Goal: Check status: Check status

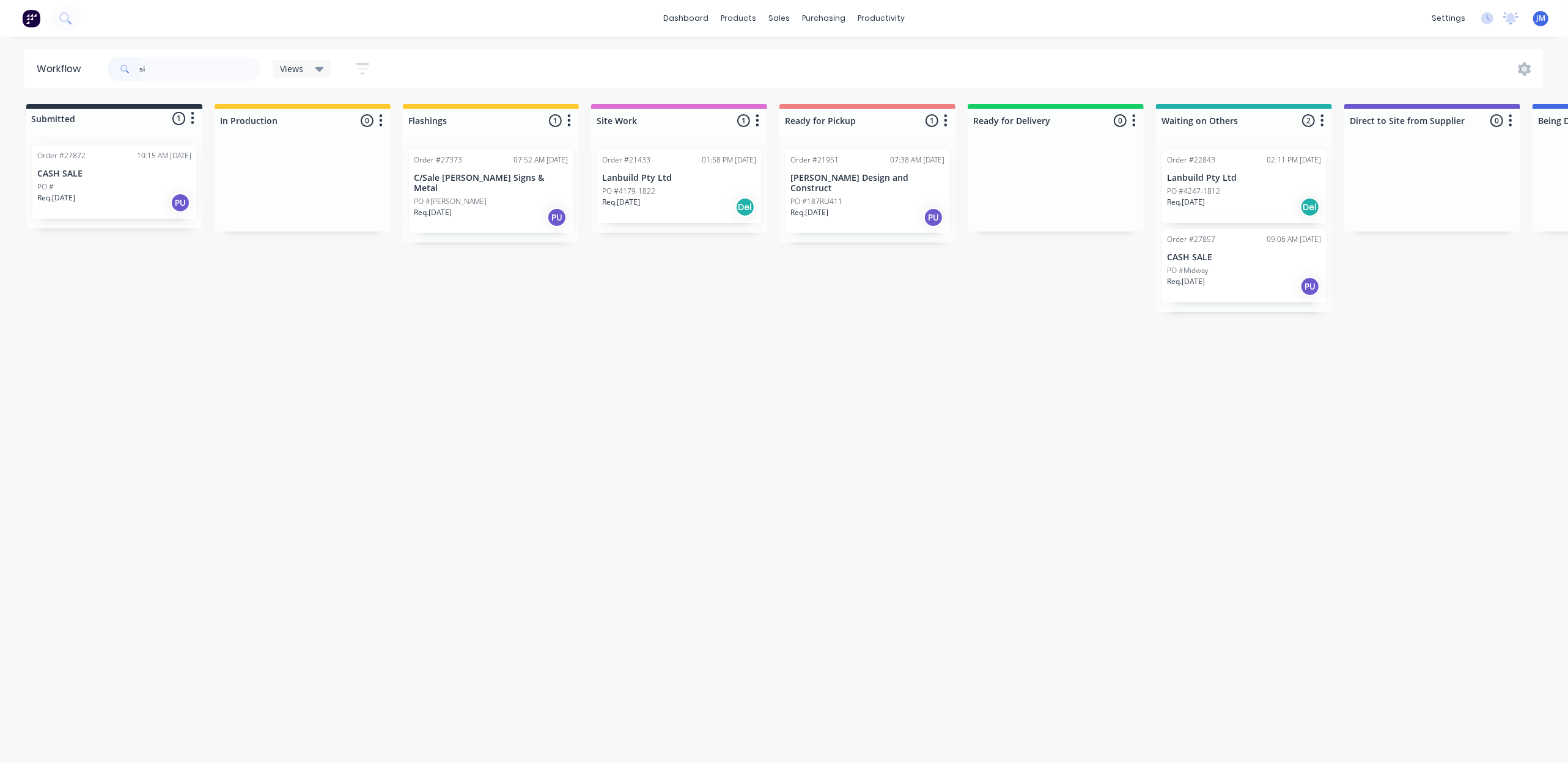
type input "s"
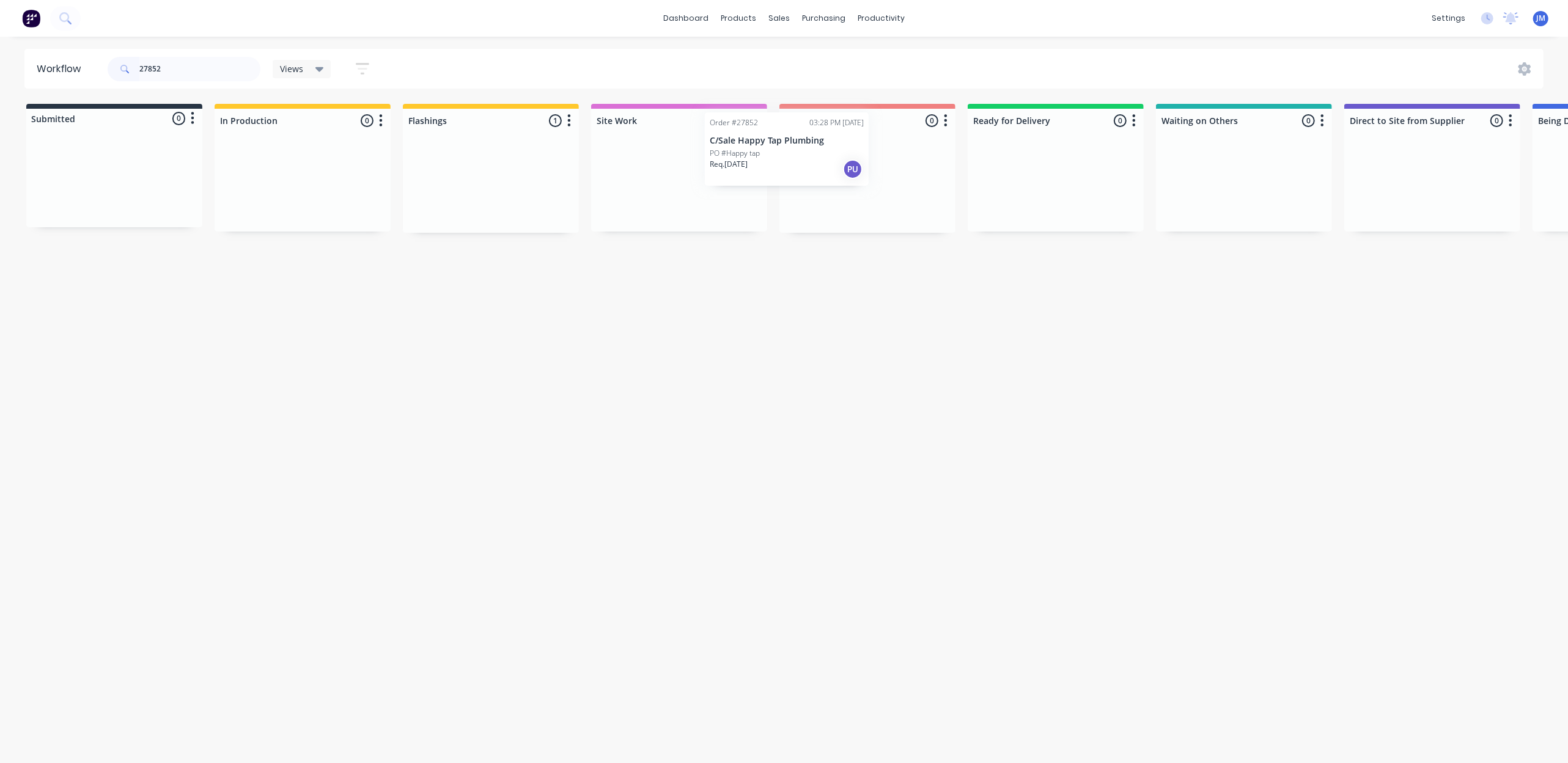
drag, startPoint x: 521, startPoint y: 196, endPoint x: 810, endPoint y: 174, distance: 289.8
click at [809, 174] on div "Submitted 0 Status colour #273444 hex #273444 Save Cancel Summaries Total order…" at bounding box center [1099, 168] width 2216 height 129
drag, startPoint x: 940, startPoint y: 294, endPoint x: 927, endPoint y: 300, distance: 14.3
click at [939, 294] on div "Mark as Picked Up" at bounding box center [902, 298] width 123 height 25
click at [197, 64] on input "27759" at bounding box center [200, 69] width 121 height 25
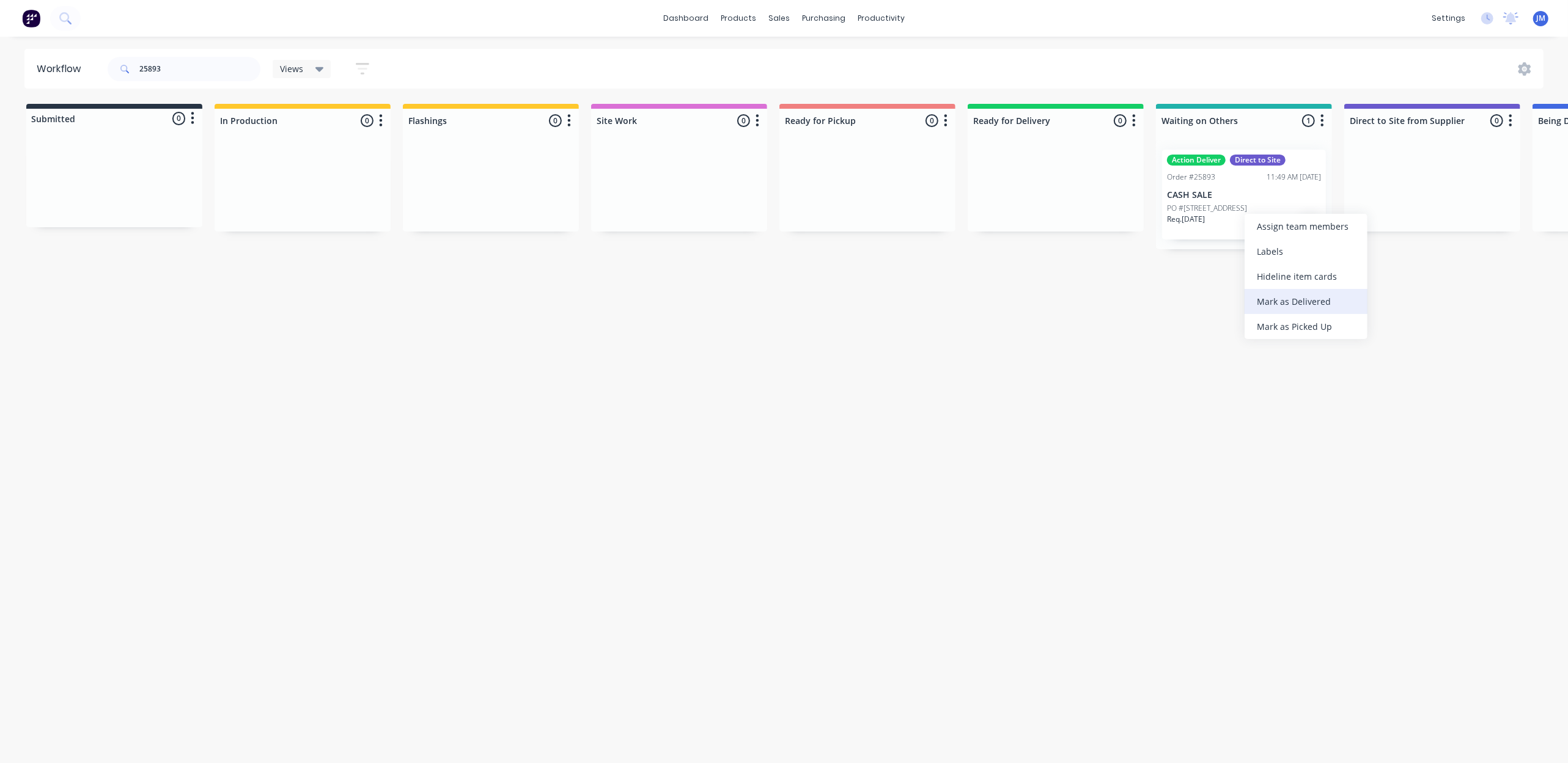
click at [1255, 299] on div "Mark as Delivered" at bounding box center [1306, 301] width 123 height 25
click at [186, 63] on input "25893" at bounding box center [200, 69] width 121 height 25
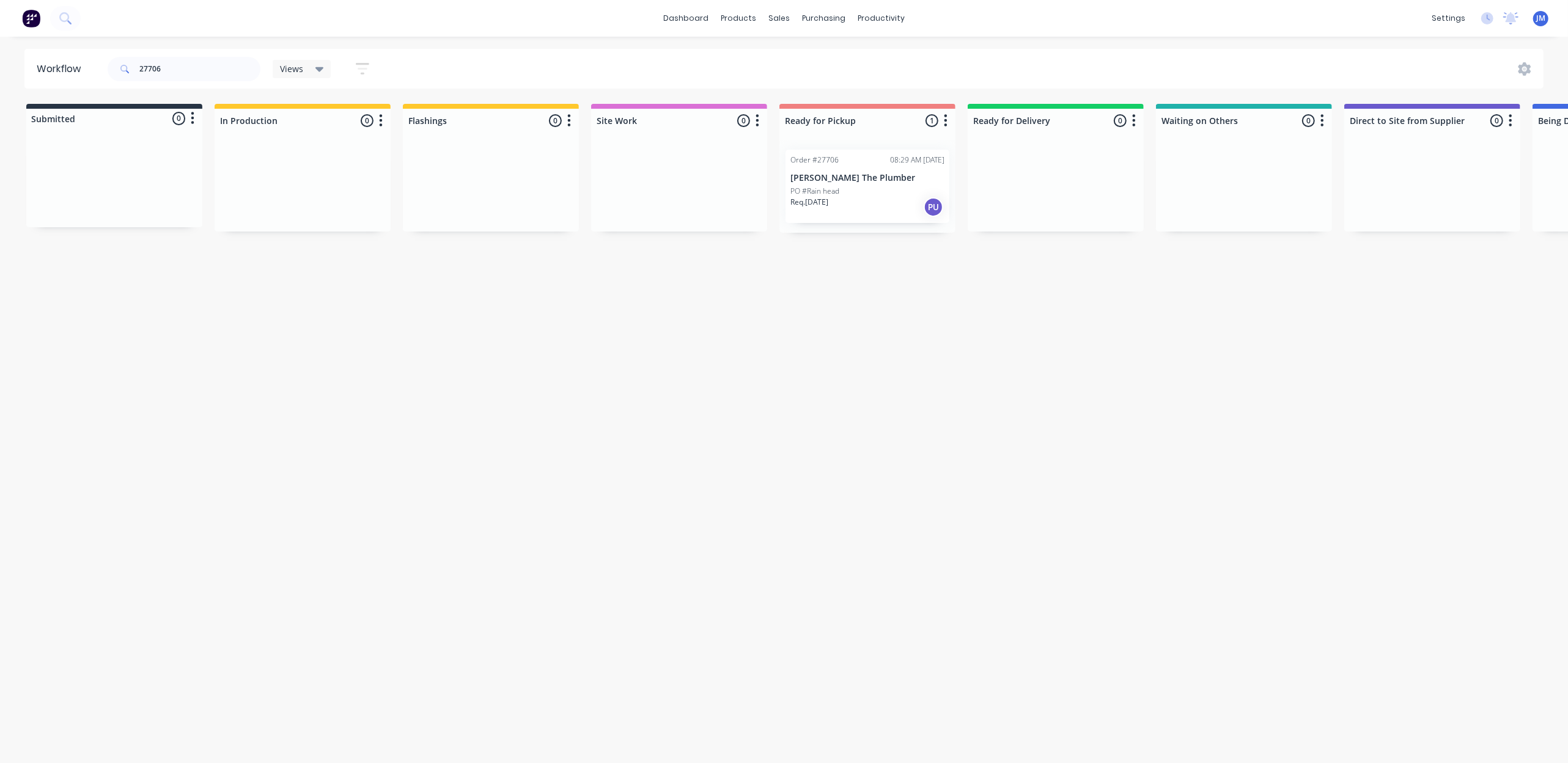
drag, startPoint x: 820, startPoint y: 190, endPoint x: 827, endPoint y: 190, distance: 7.0
drag, startPoint x: 889, startPoint y: 297, endPoint x: 876, endPoint y: 308, distance: 17.0
click at [888, 301] on div "Mark as Picked Up" at bounding box center [882, 306] width 123 height 25
drag, startPoint x: 184, startPoint y: 71, endPoint x: 186, endPoint y: 57, distance: 14.1
click at [184, 67] on input "27706" at bounding box center [200, 69] width 121 height 25
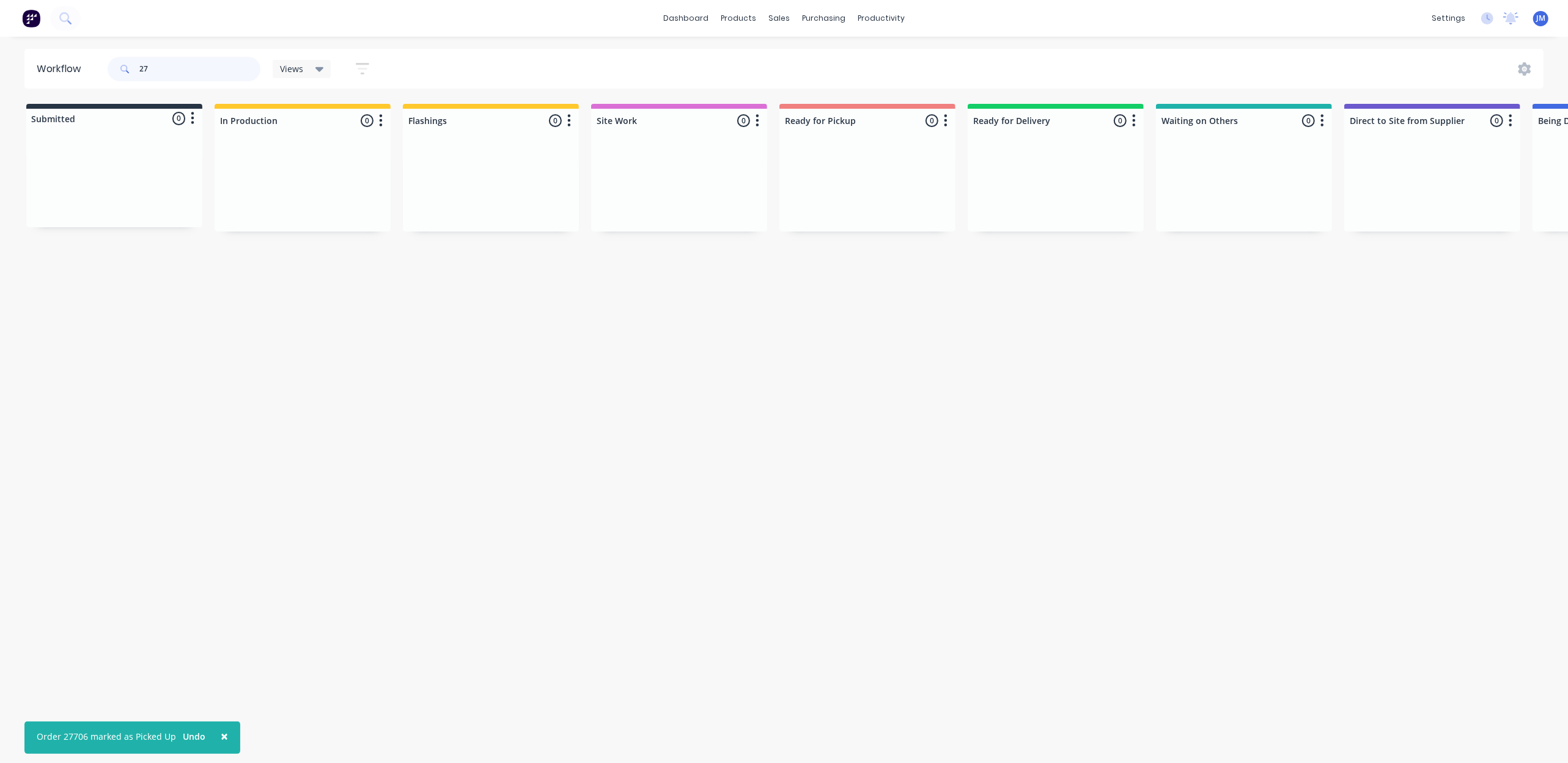
type input "2"
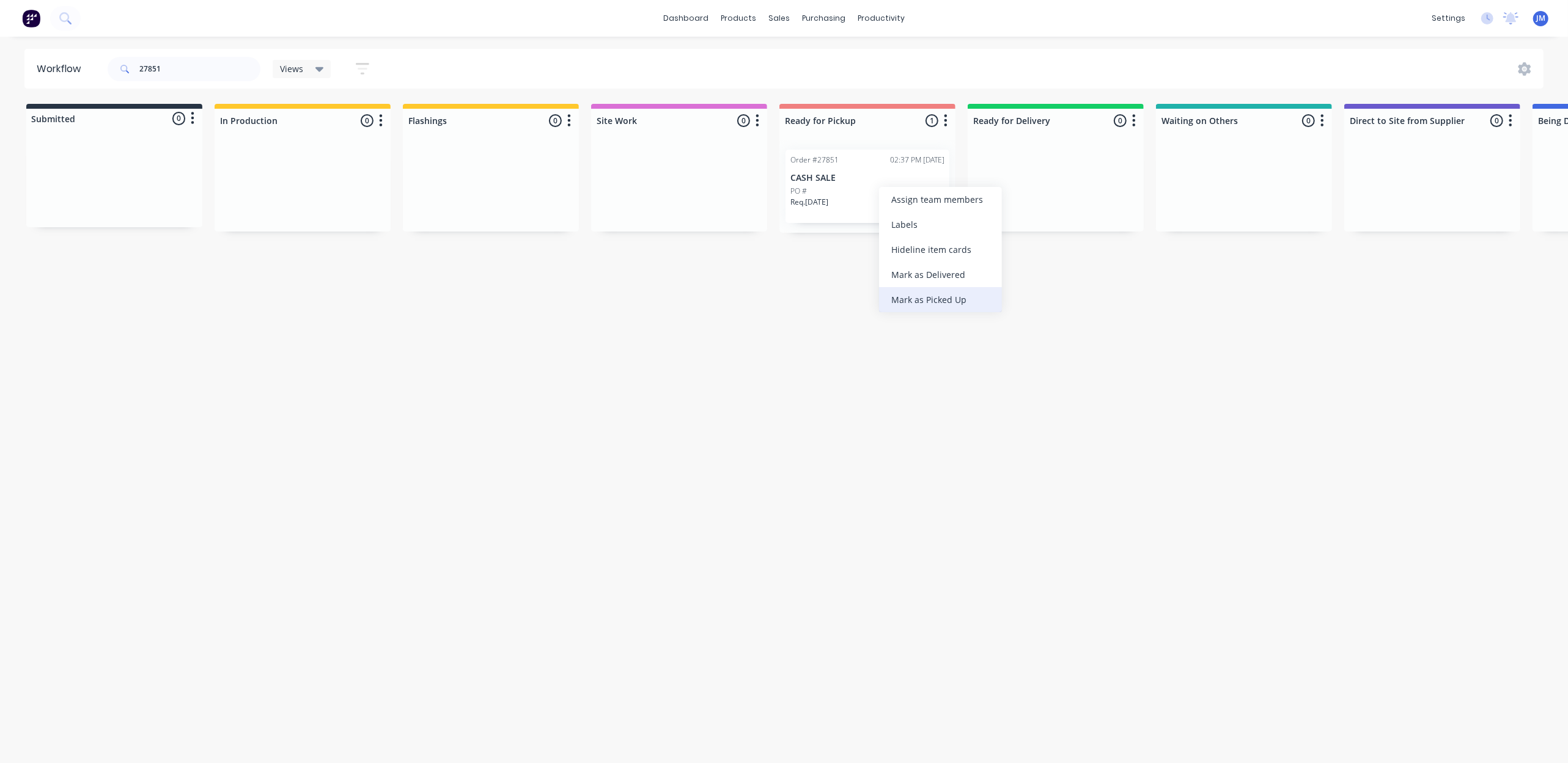
click at [943, 303] on div "Mark as Picked Up" at bounding box center [940, 300] width 123 height 25
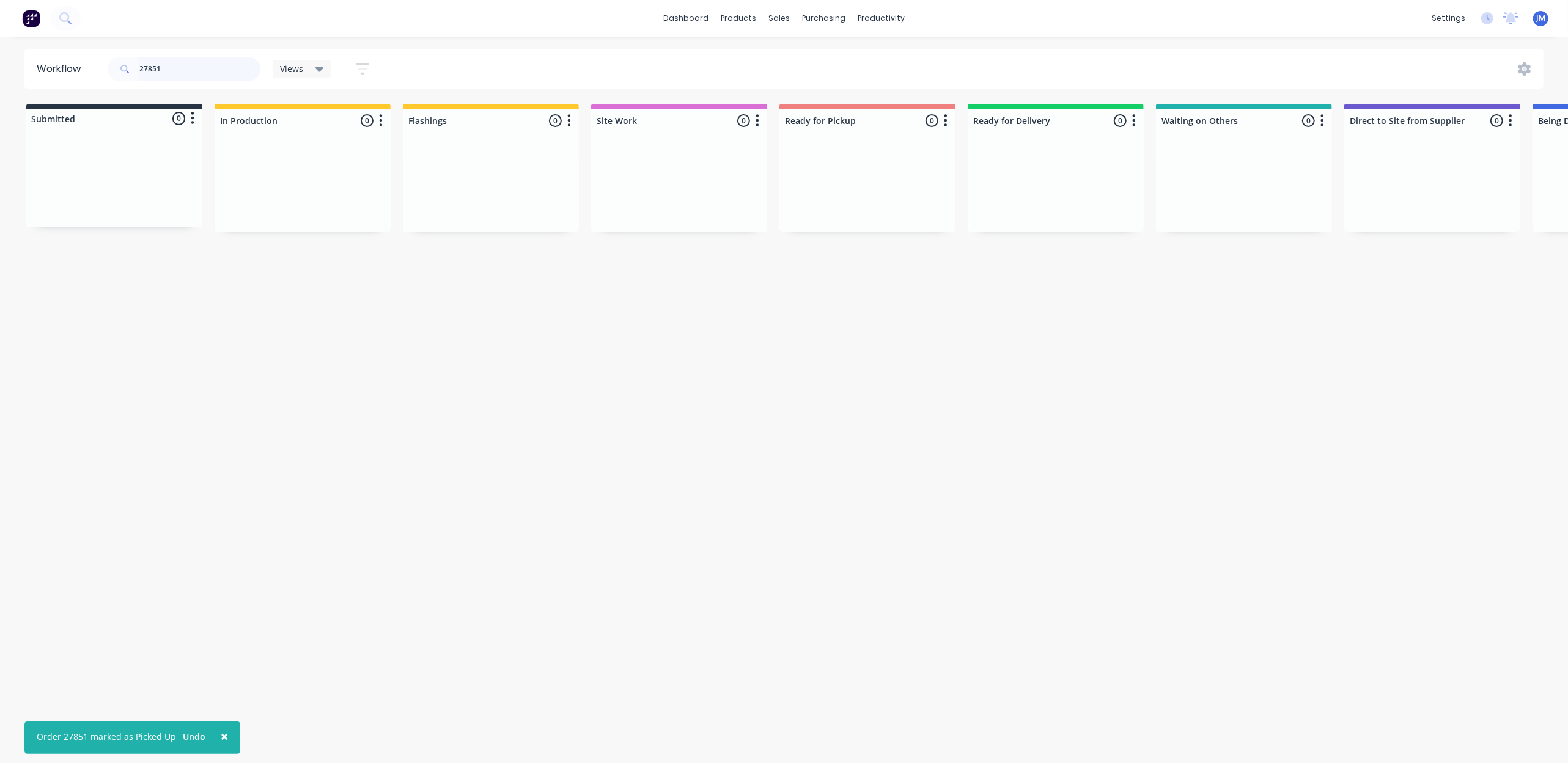
click at [187, 74] on input "27851" at bounding box center [200, 69] width 121 height 25
type input "2"
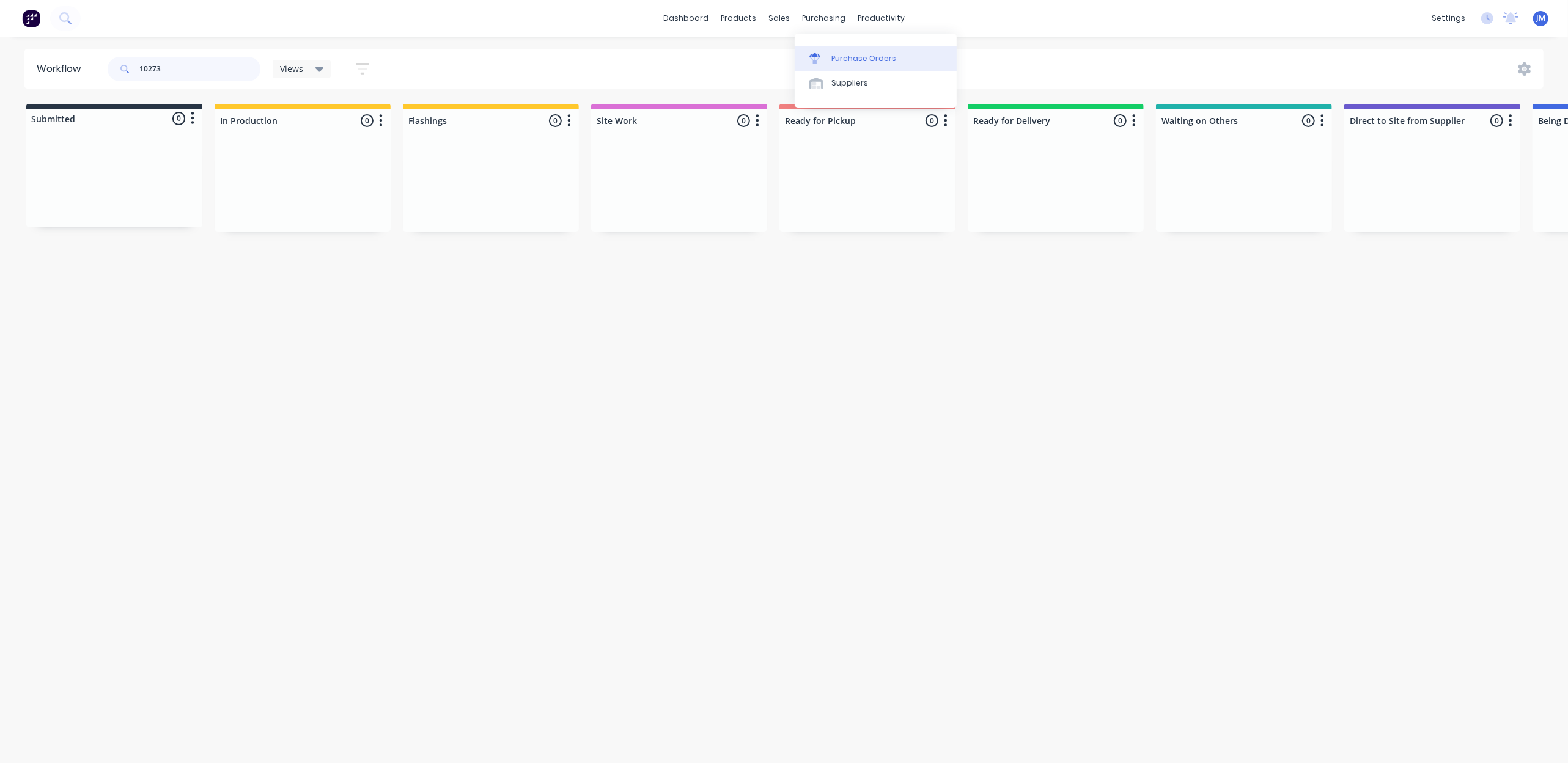
type input "10273"
click at [846, 64] on link "Purchase Orders" at bounding box center [876, 58] width 162 height 25
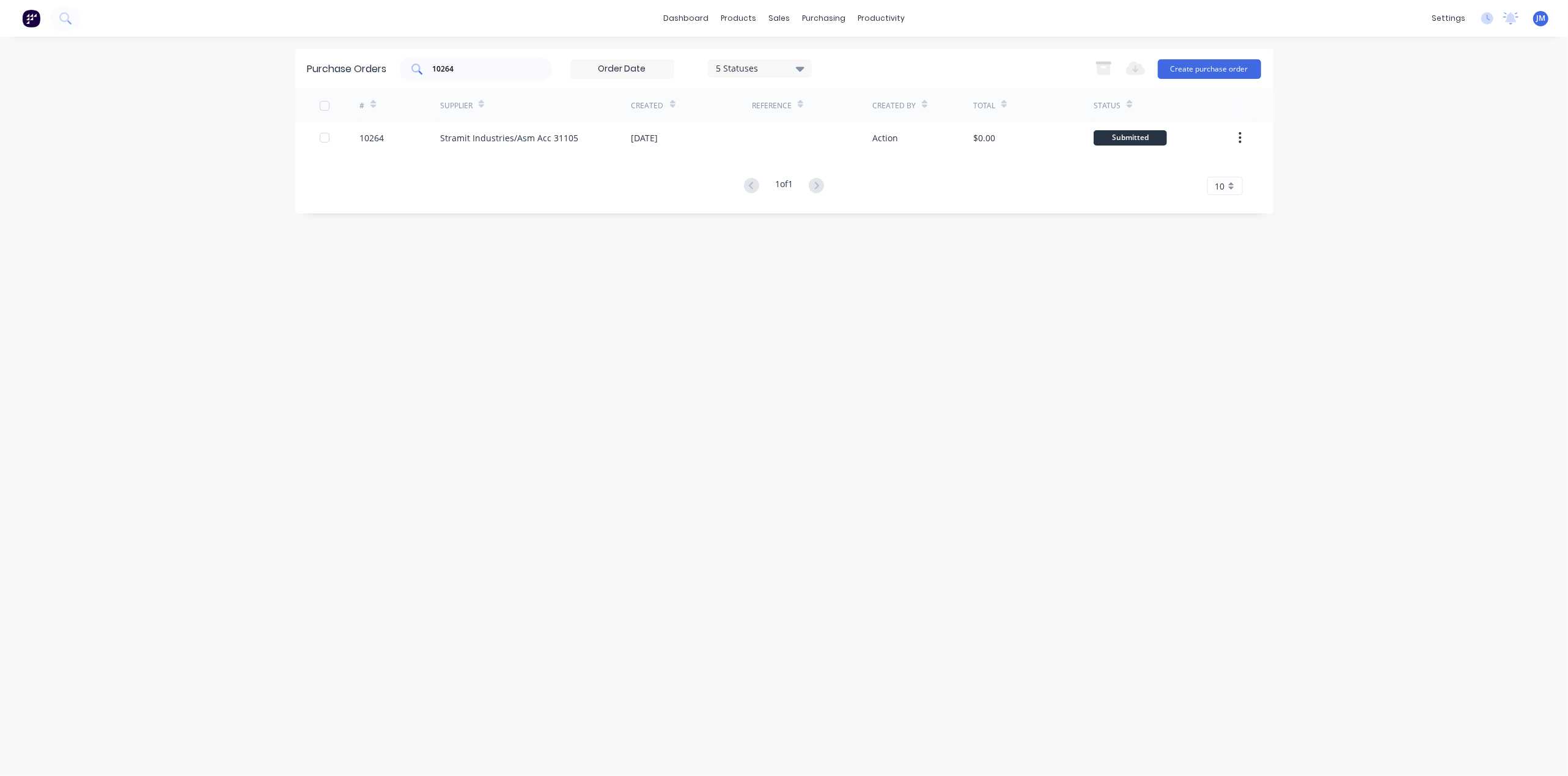
click at [485, 64] on input "10264" at bounding box center [482, 69] width 101 height 12
type input "10273"
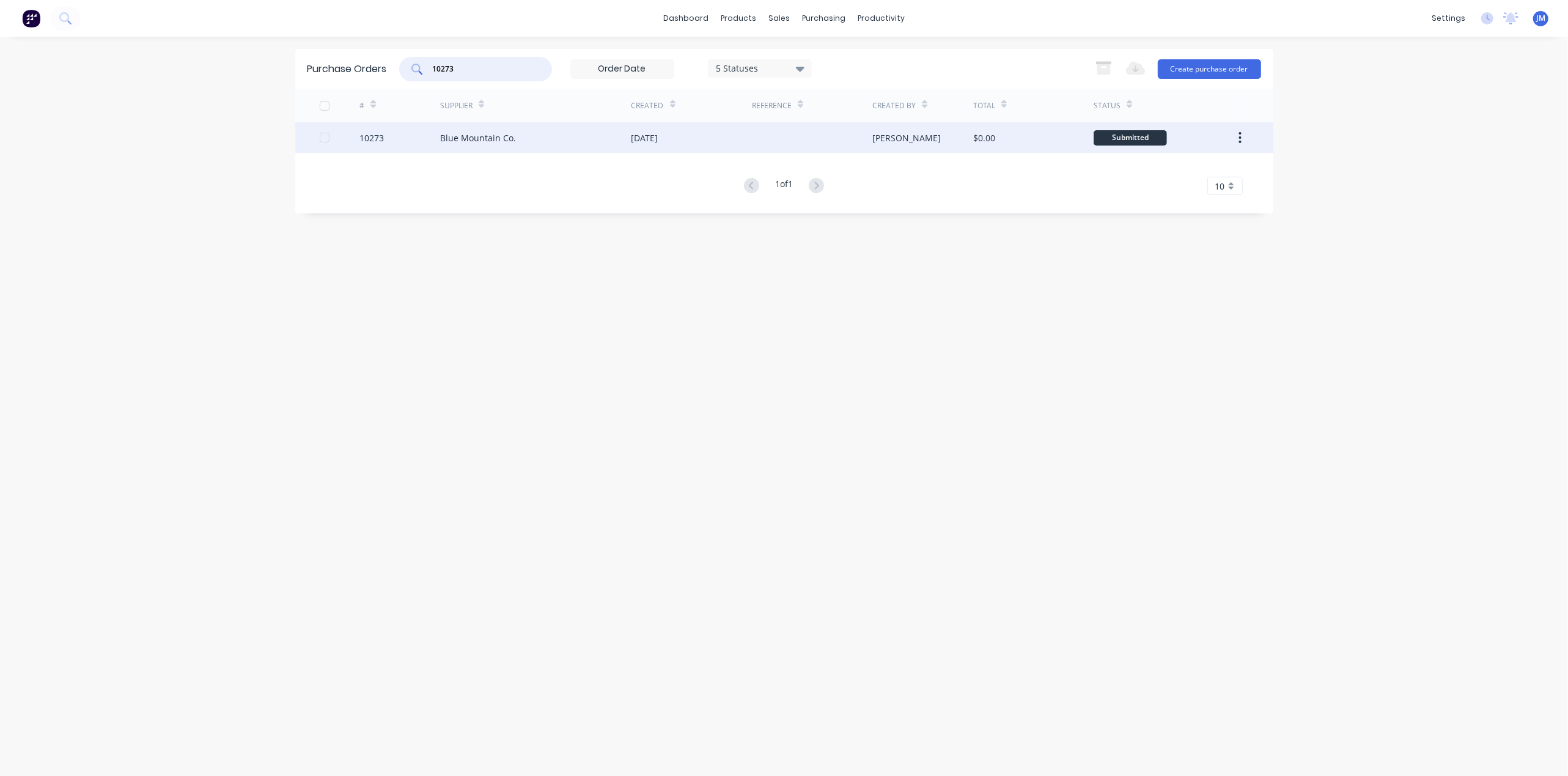
click at [563, 143] on div "Blue Mountain Co." at bounding box center [536, 138] width 192 height 31
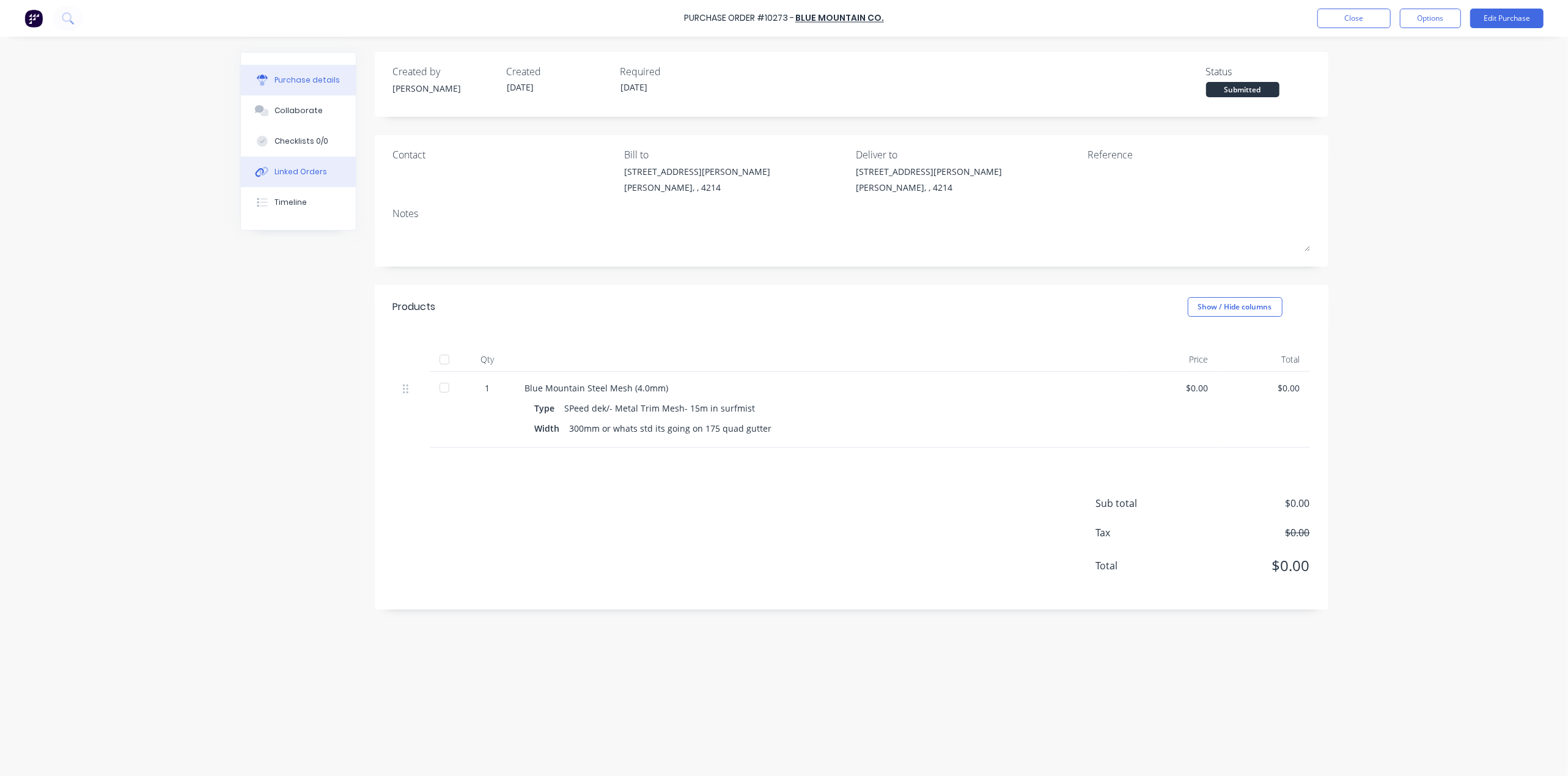
click at [292, 164] on button "Linked Orders" at bounding box center [298, 172] width 115 height 31
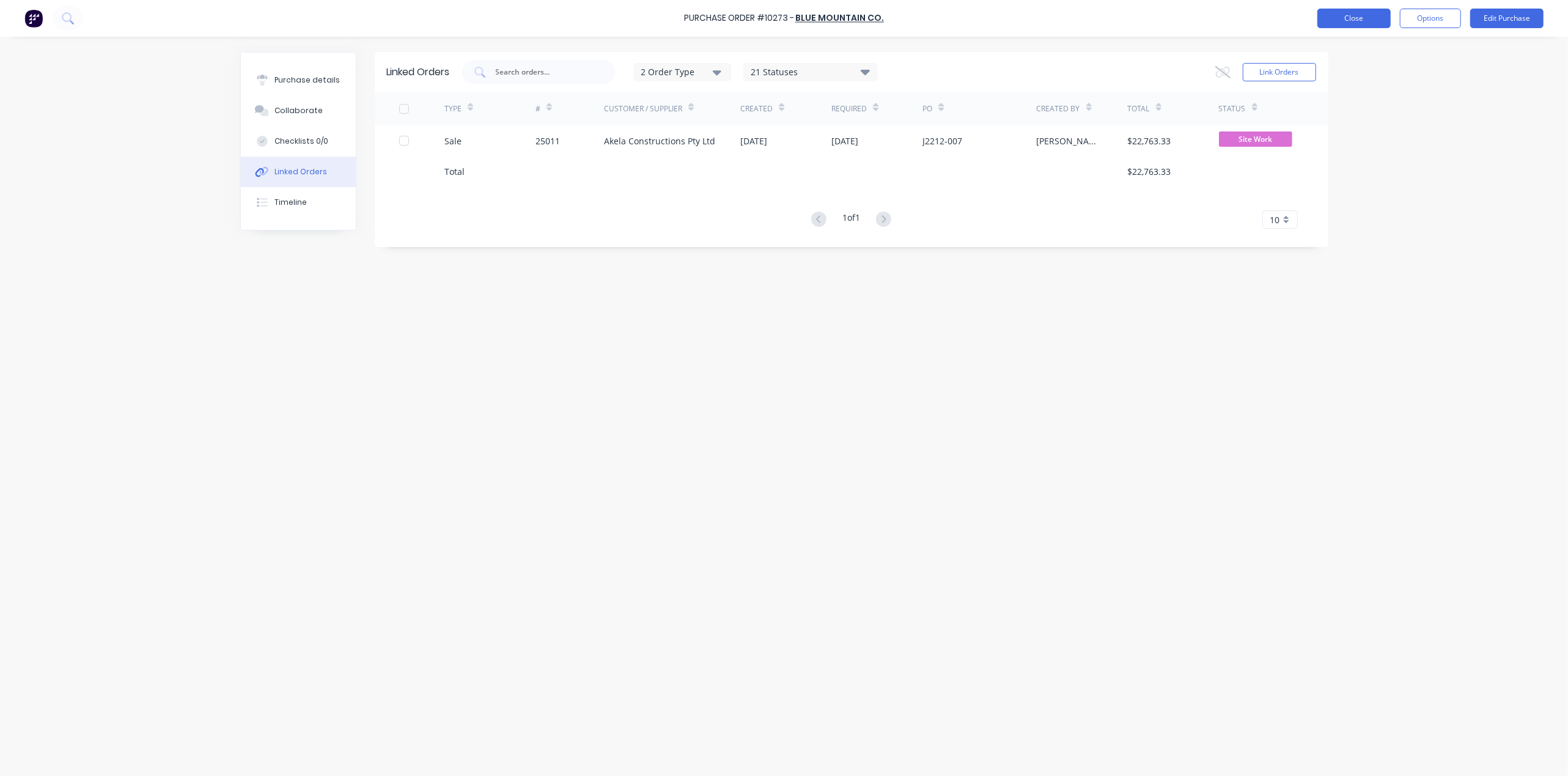
click at [1350, 22] on button "Close" at bounding box center [1354, 18] width 73 height 20
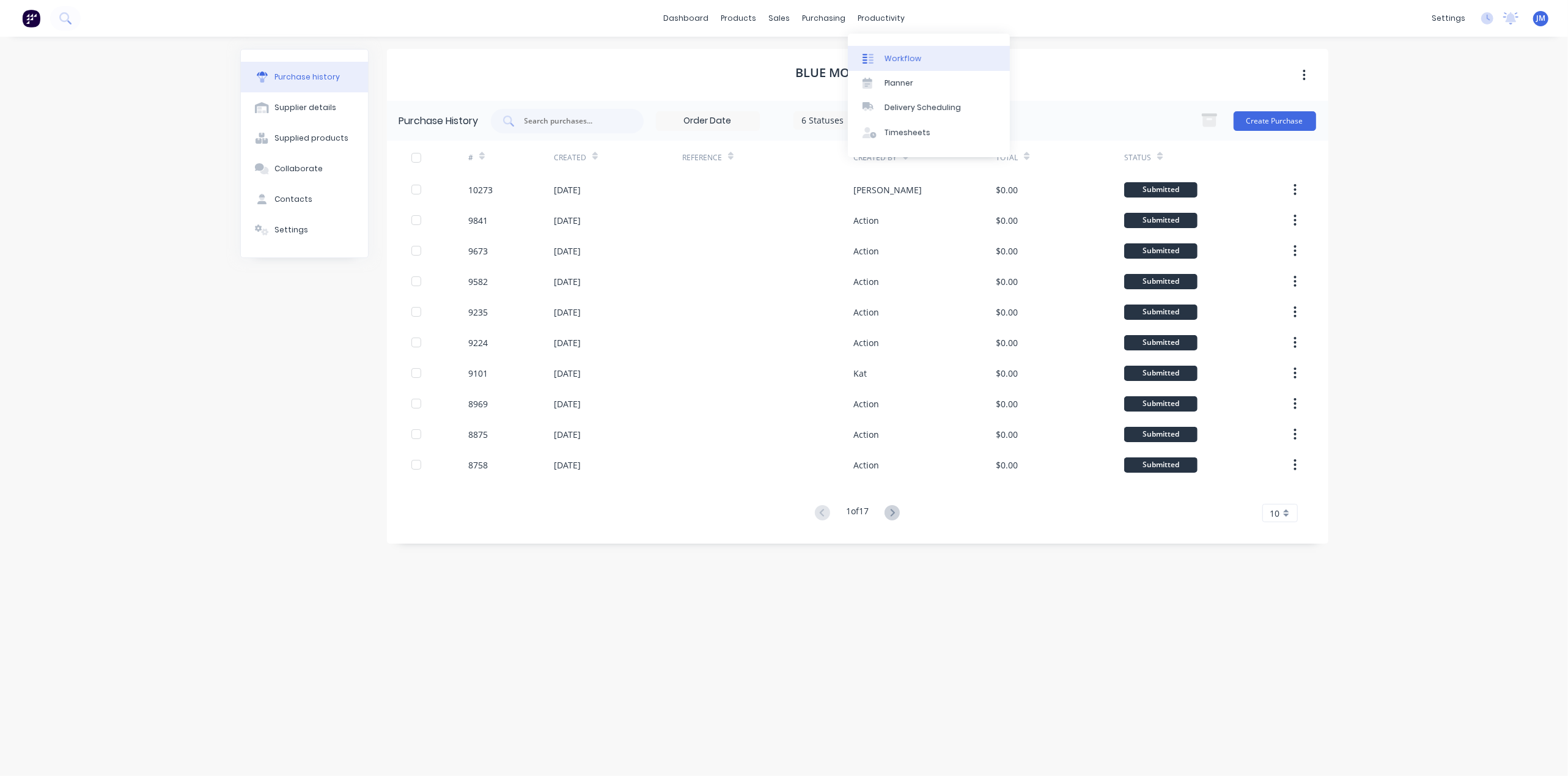
click at [905, 58] on div "Workflow" at bounding box center [903, 59] width 37 height 11
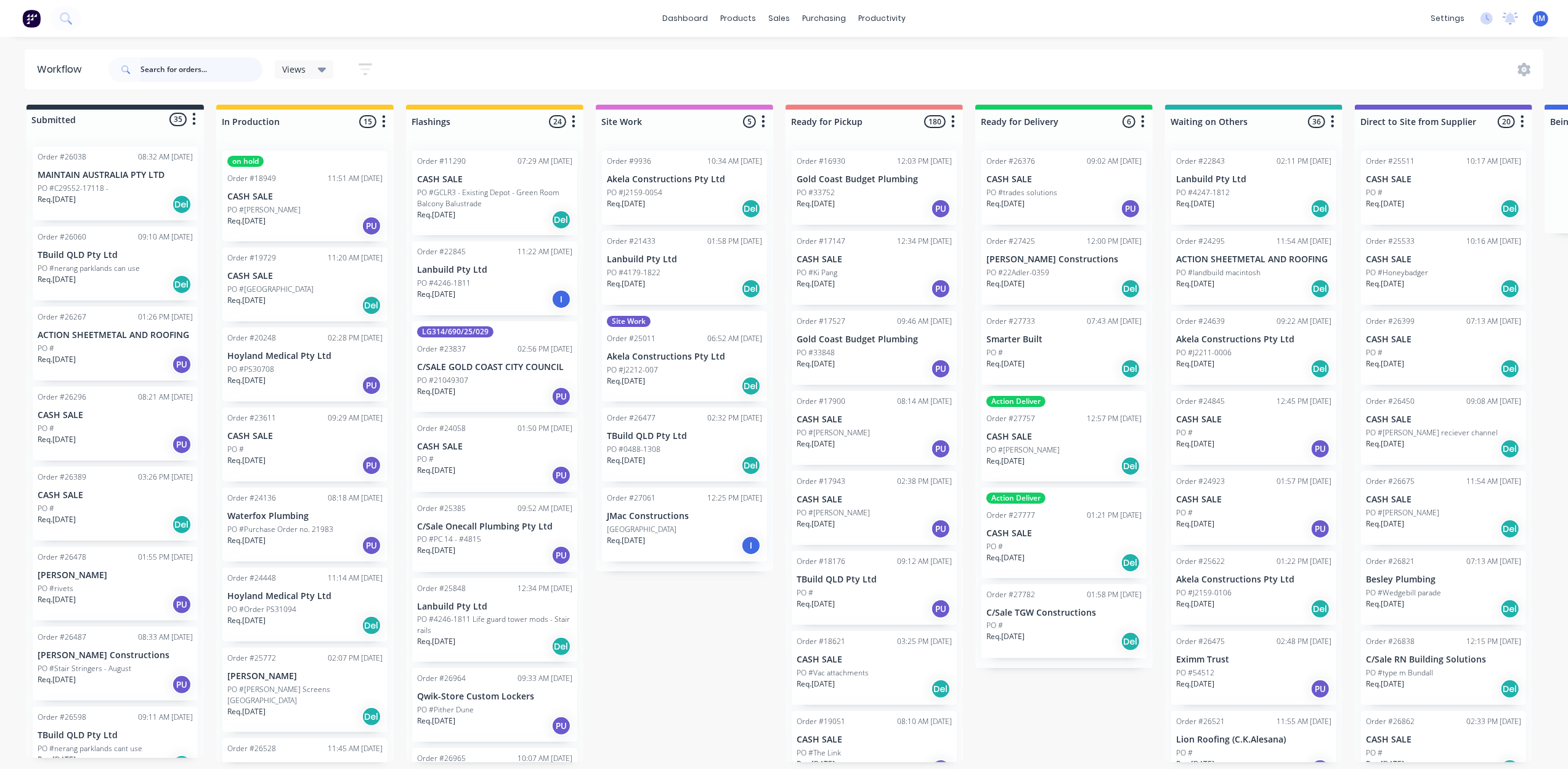
click at [197, 71] on input "text" at bounding box center [201, 70] width 122 height 25
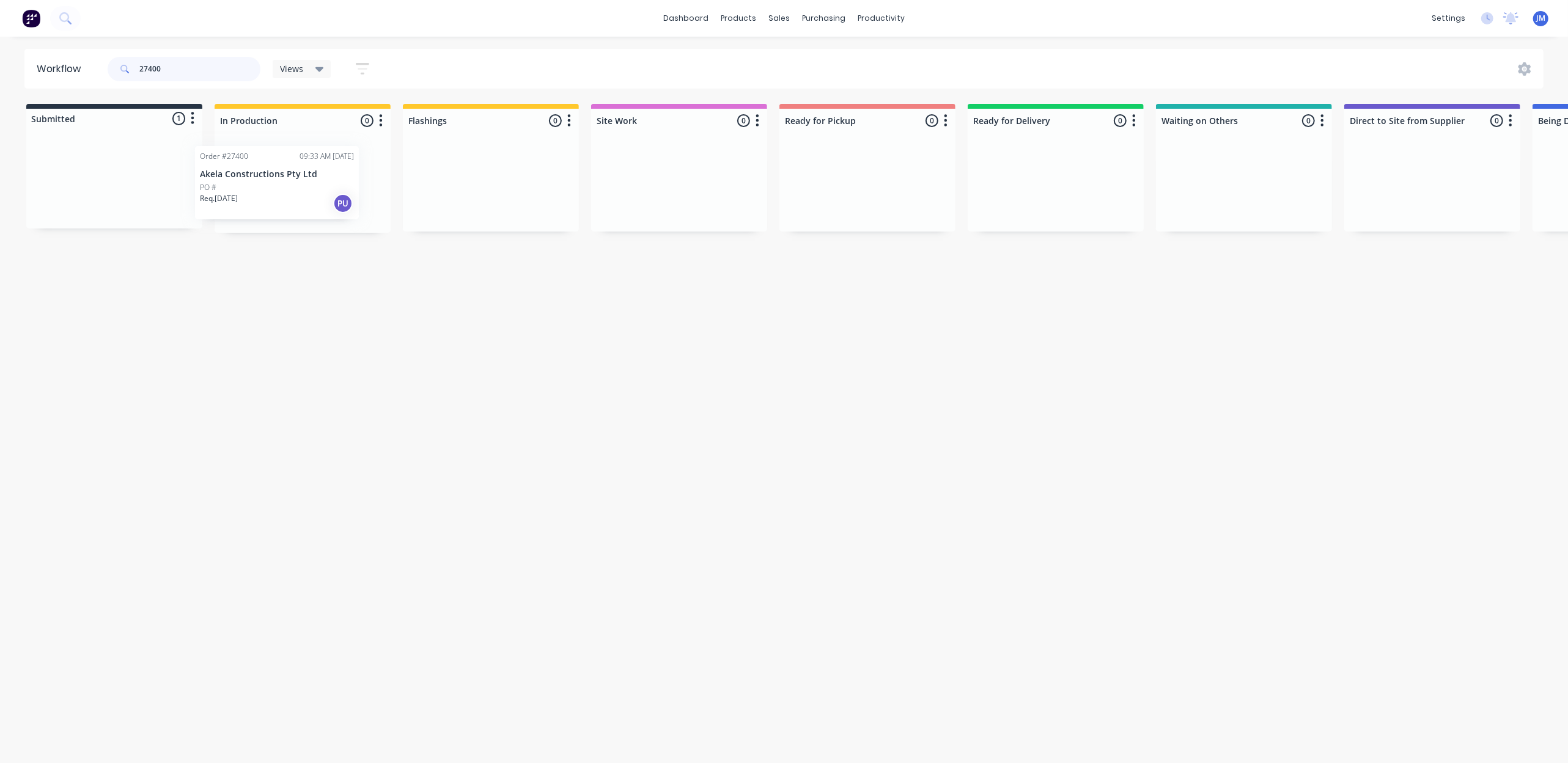
drag, startPoint x: 216, startPoint y: 176, endPoint x: 331, endPoint y: 165, distance: 115.5
click at [331, 168] on div "Submitted 1 Status colour #273444 hex #273444 Save Cancel Summaries Total order…" at bounding box center [1099, 168] width 2216 height 129
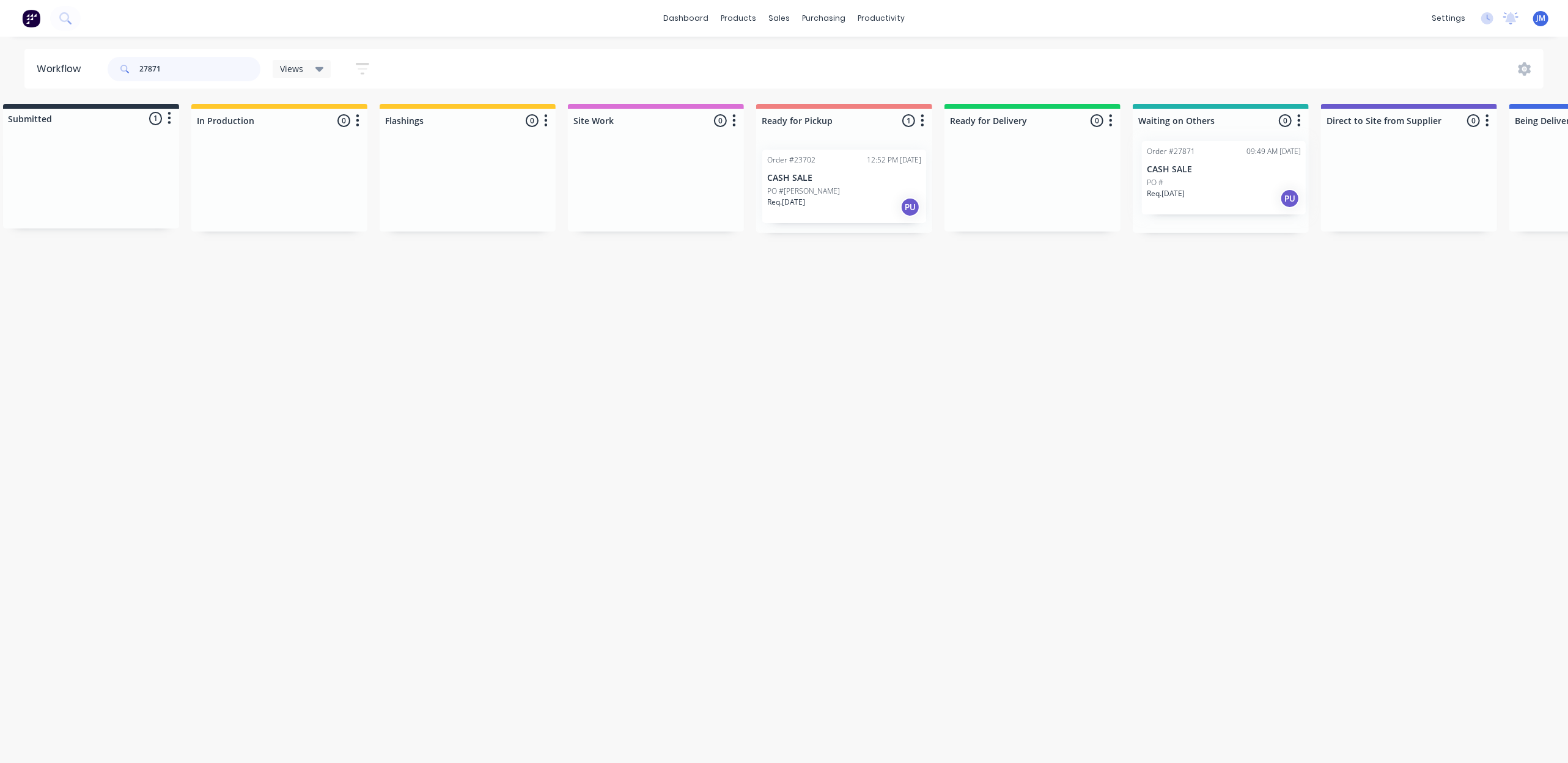
drag, startPoint x: 93, startPoint y: 181, endPoint x: 1203, endPoint y: 179, distance: 1110.0
click at [1206, 179] on div "Submitted 1 Status colour #273444 hex #273444 Save Cancel Summaries Total order…" at bounding box center [1075, 168] width 2216 height 129
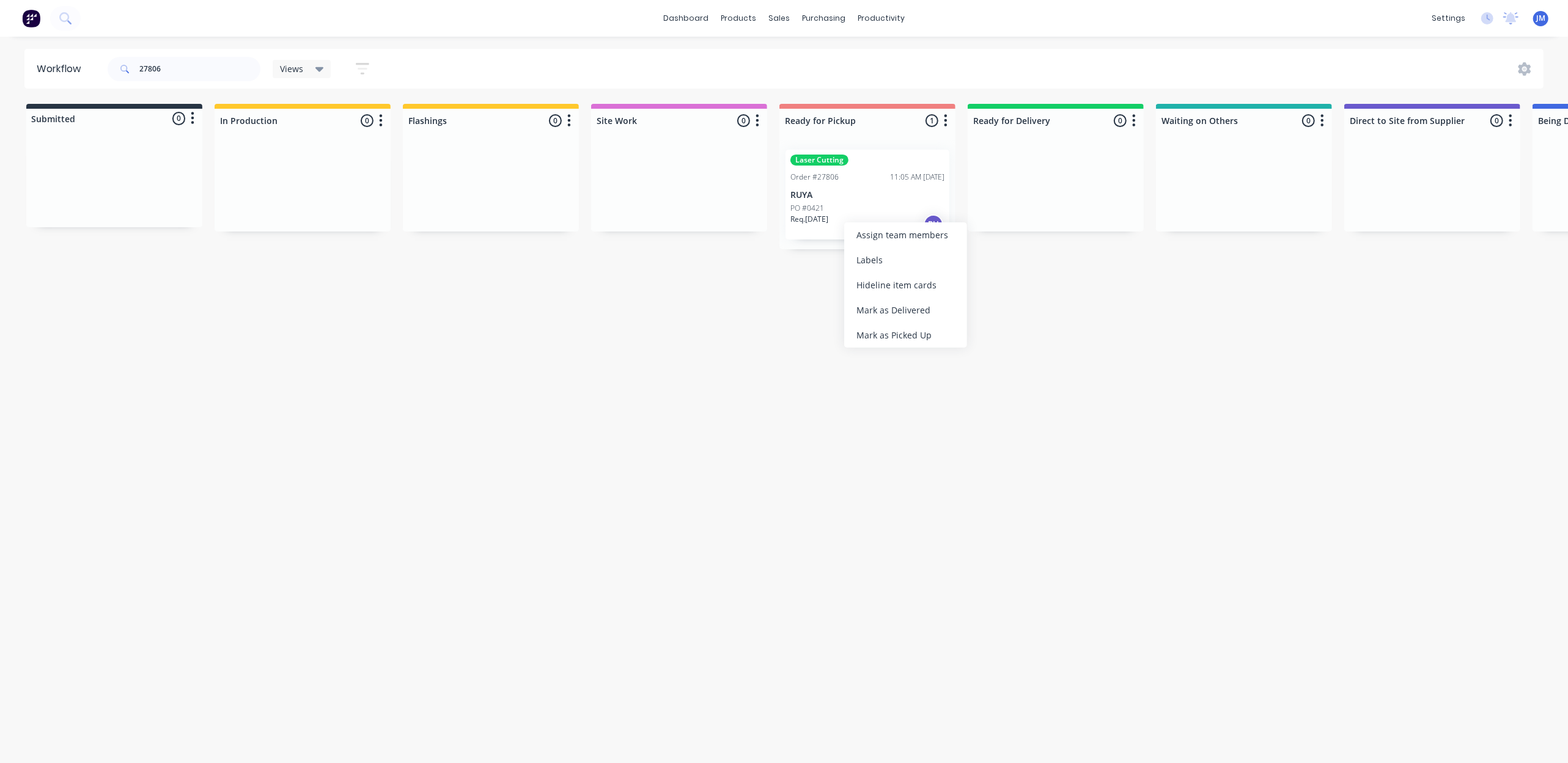
drag, startPoint x: 910, startPoint y: 339, endPoint x: 663, endPoint y: 268, distance: 257.0
click at [908, 339] on div "Mark as Picked Up" at bounding box center [905, 335] width 123 height 25
click at [171, 71] on input "27806" at bounding box center [200, 69] width 121 height 25
click at [961, 311] on div "Mark as Picked Up" at bounding box center [962, 312] width 123 height 25
click at [189, 63] on input "27365" at bounding box center [200, 69] width 121 height 25
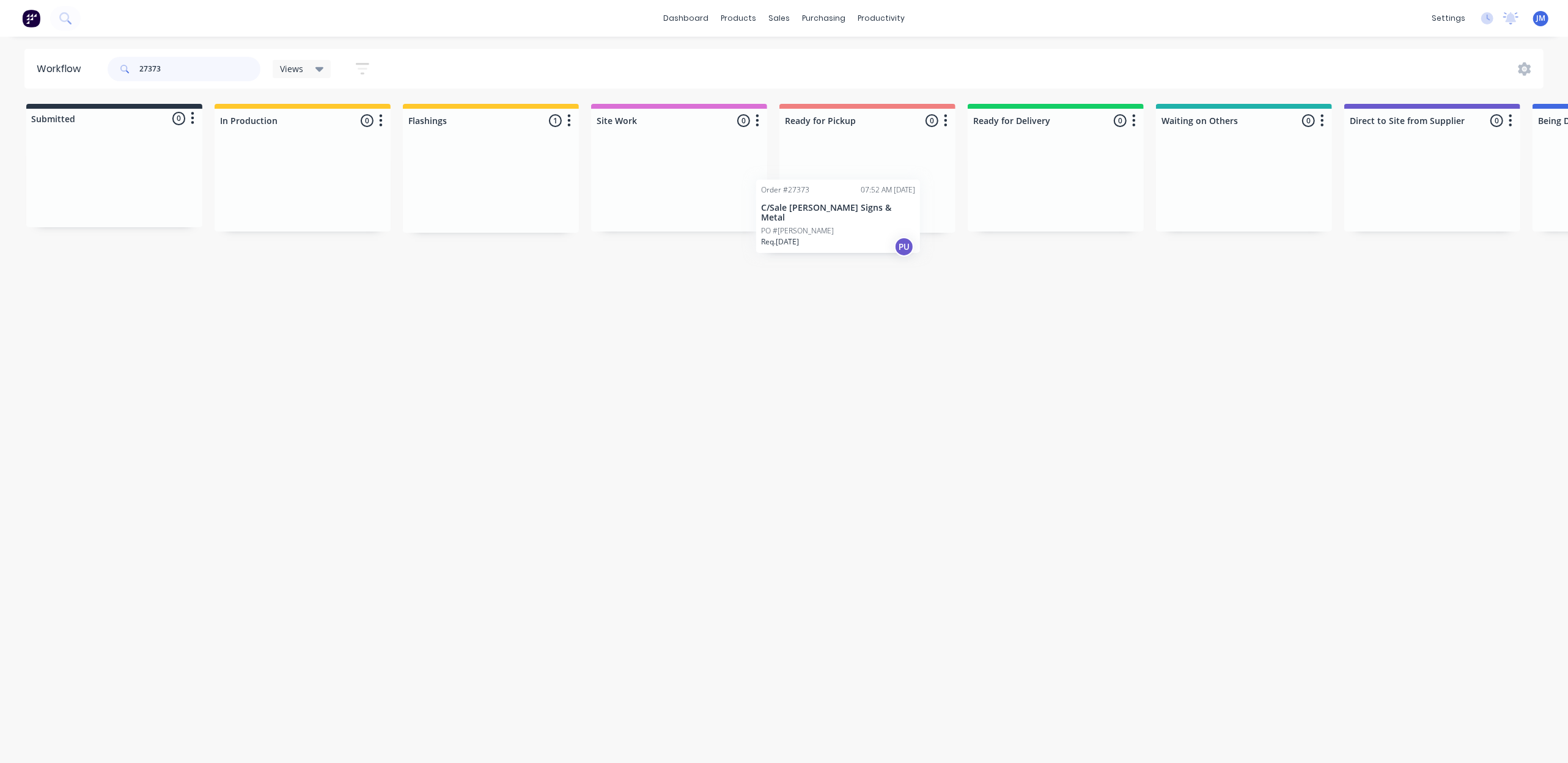
drag, startPoint x: 429, startPoint y: 172, endPoint x: 803, endPoint y: 136, distance: 375.7
click at [782, 198] on div "Submitted 0 Status colour #273444 hex #273444 Save Cancel Summaries Total order…" at bounding box center [1099, 168] width 2216 height 129
type input "2"
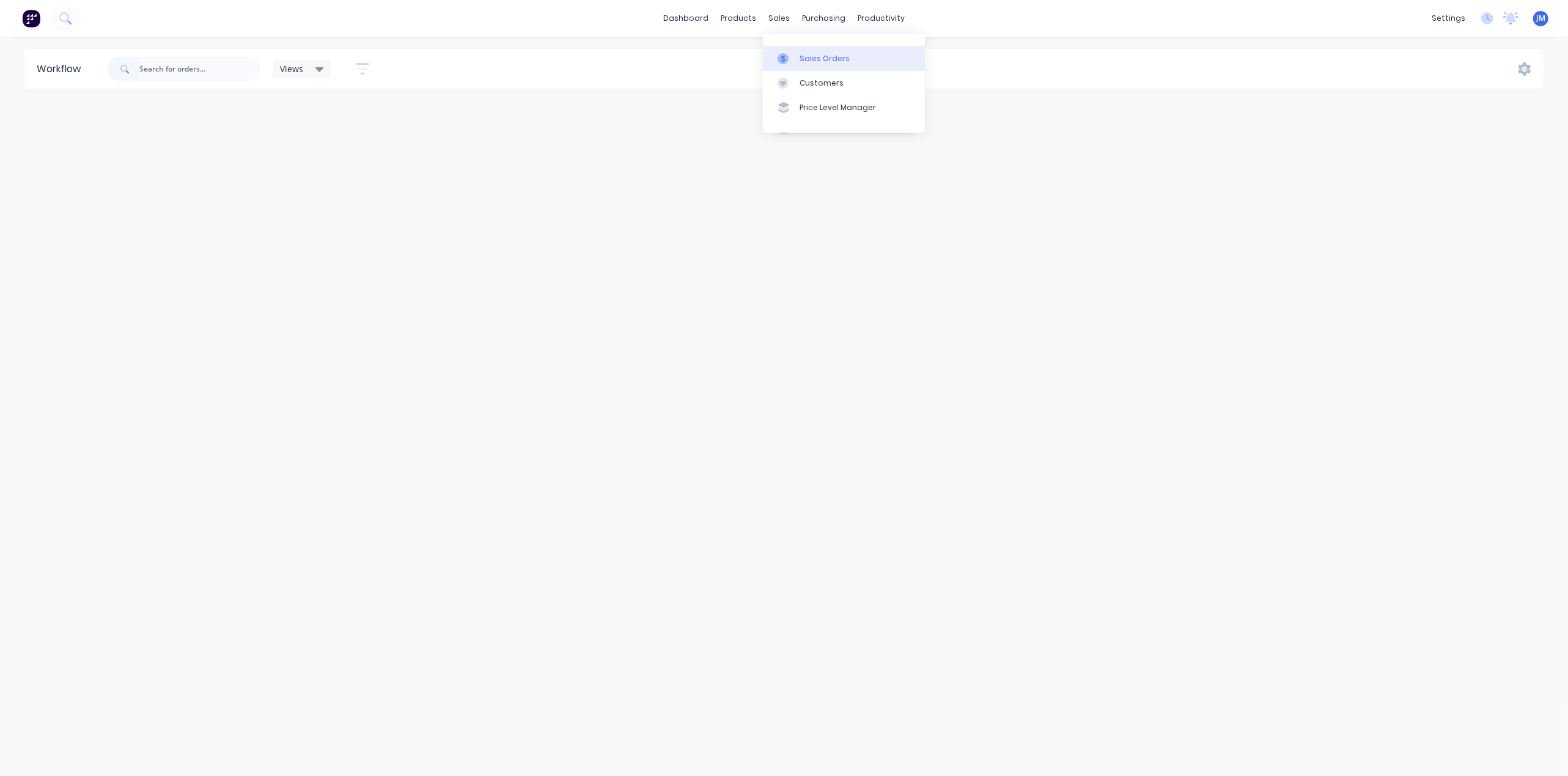
click at [806, 58] on div "Sales Orders" at bounding box center [825, 59] width 50 height 11
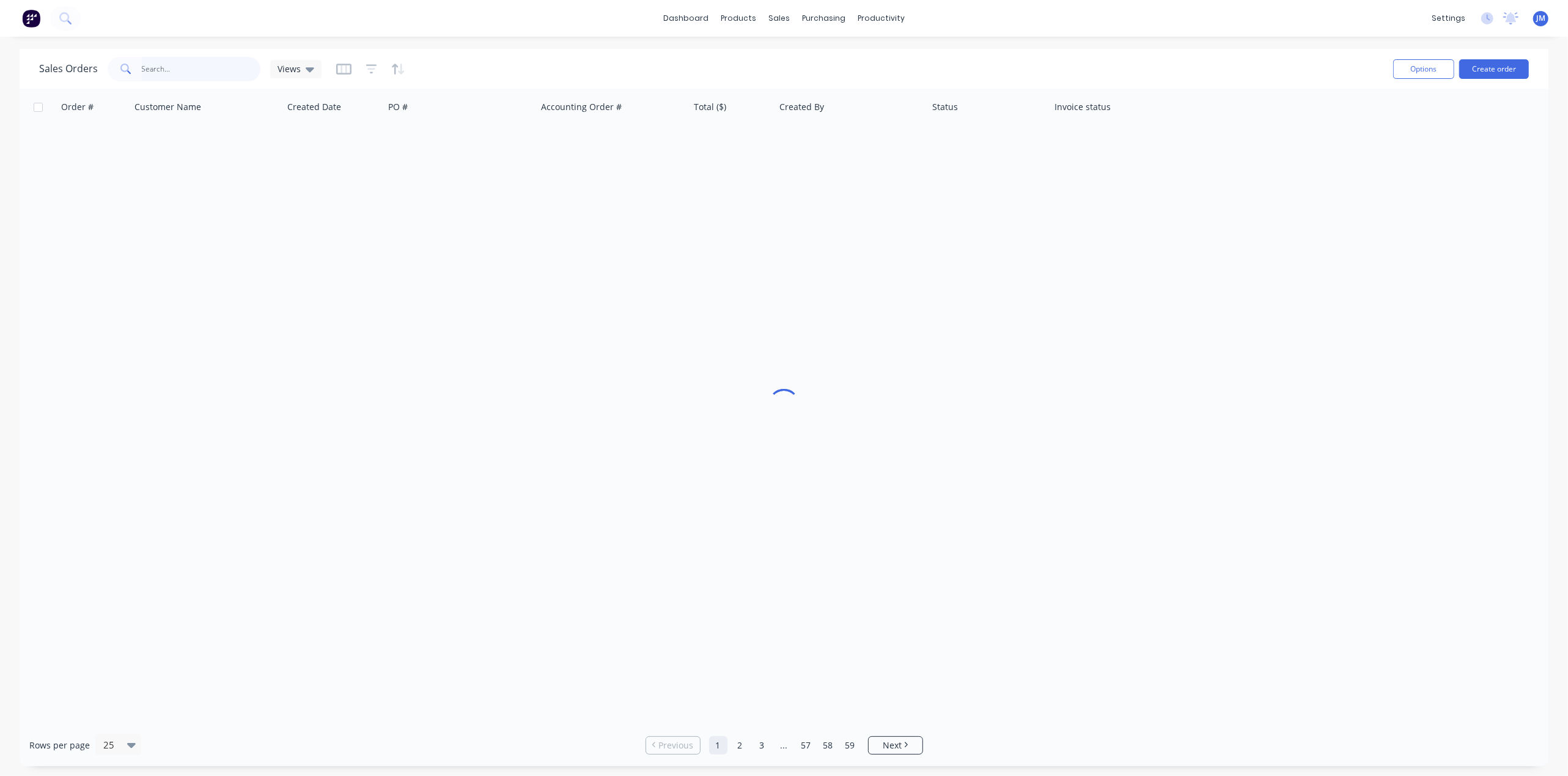
click at [174, 69] on input "text" at bounding box center [201, 69] width 119 height 25
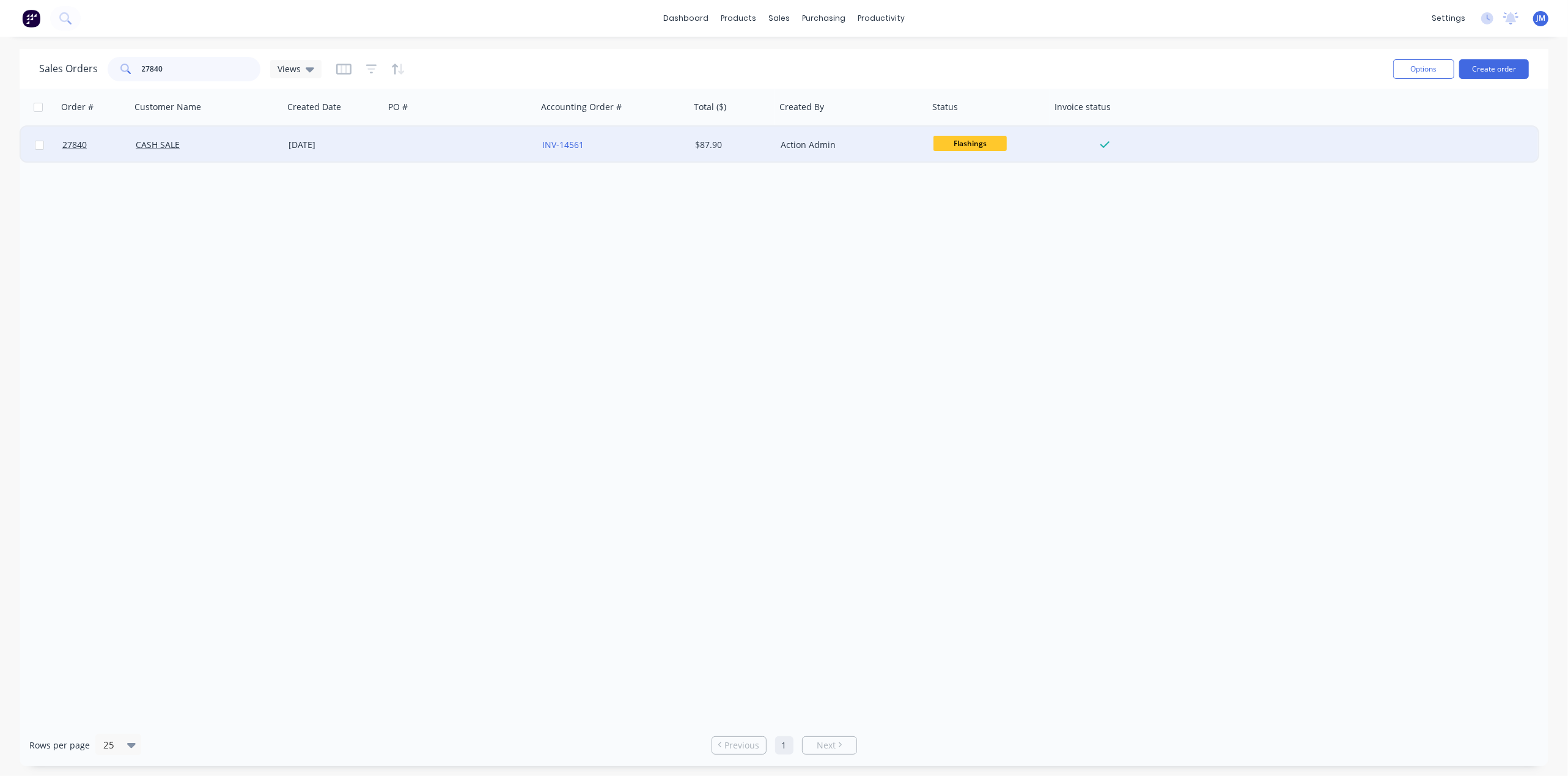
type input "27840"
click at [357, 144] on div "[DATE]" at bounding box center [334, 145] width 91 height 12
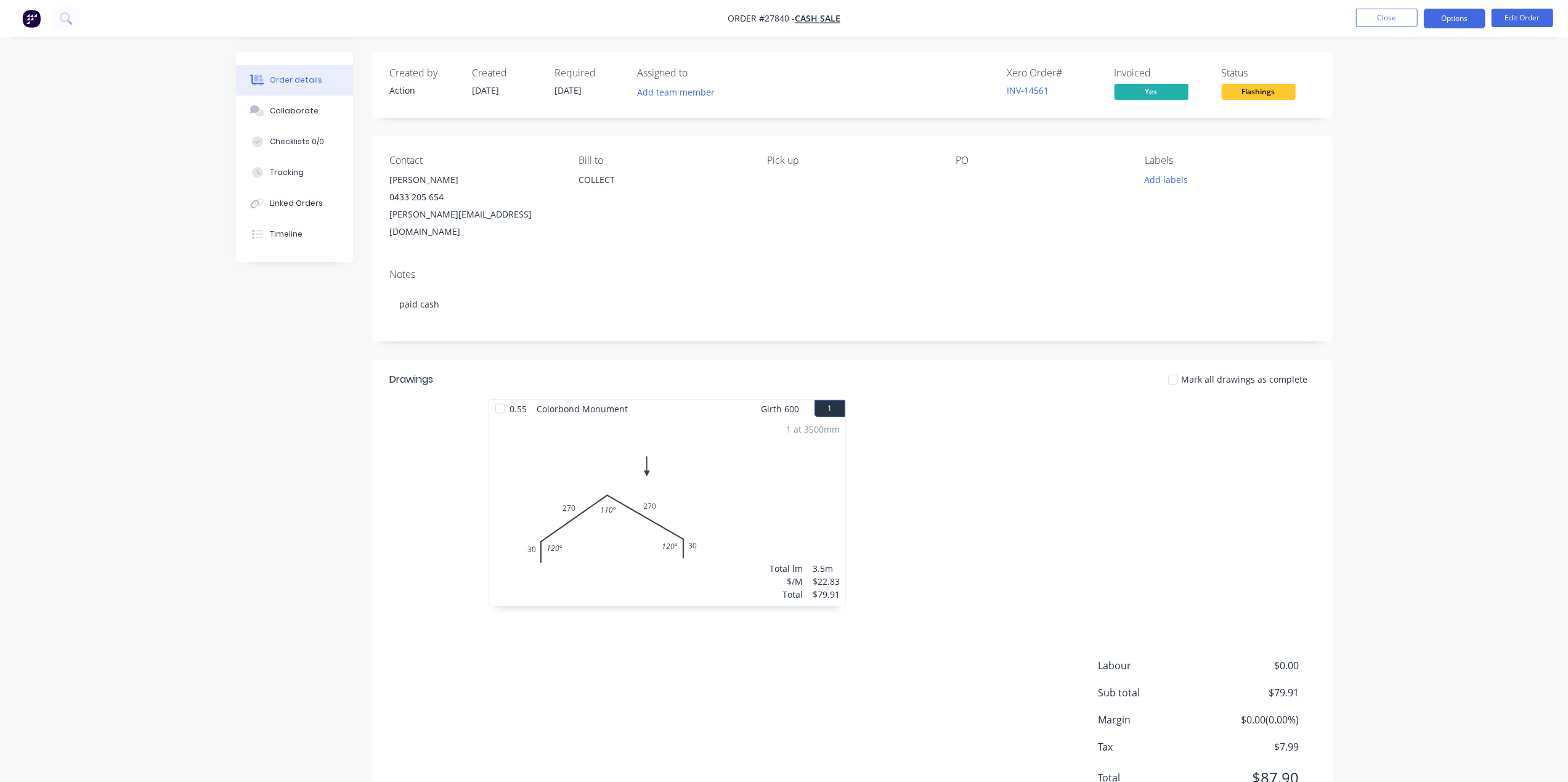
click at [1447, 17] on button "Options" at bounding box center [1455, 19] width 62 height 20
click at [1392, 153] on div "Work Order" at bounding box center [1417, 149] width 113 height 18
click at [1382, 123] on div "Without pricing" at bounding box center [1417, 124] width 113 height 18
click at [1367, 22] on button "Close" at bounding box center [1387, 18] width 62 height 19
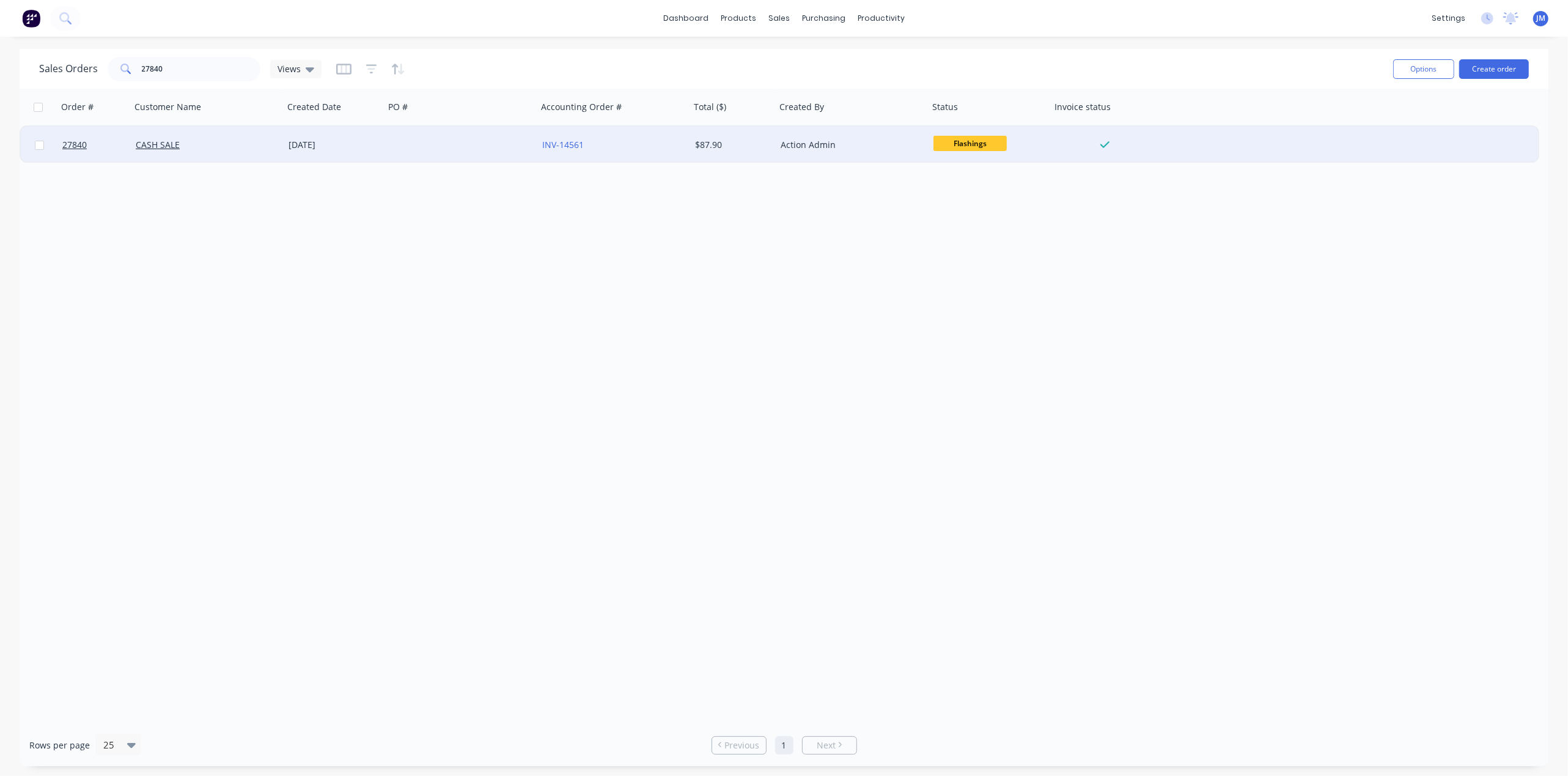
click at [1005, 146] on span "Flashings" at bounding box center [970, 143] width 73 height 15
click at [967, 263] on button "Ready for Pickup" at bounding box center [994, 273] width 122 height 23
click at [891, 59] on div "Workflow" at bounding box center [903, 59] width 37 height 11
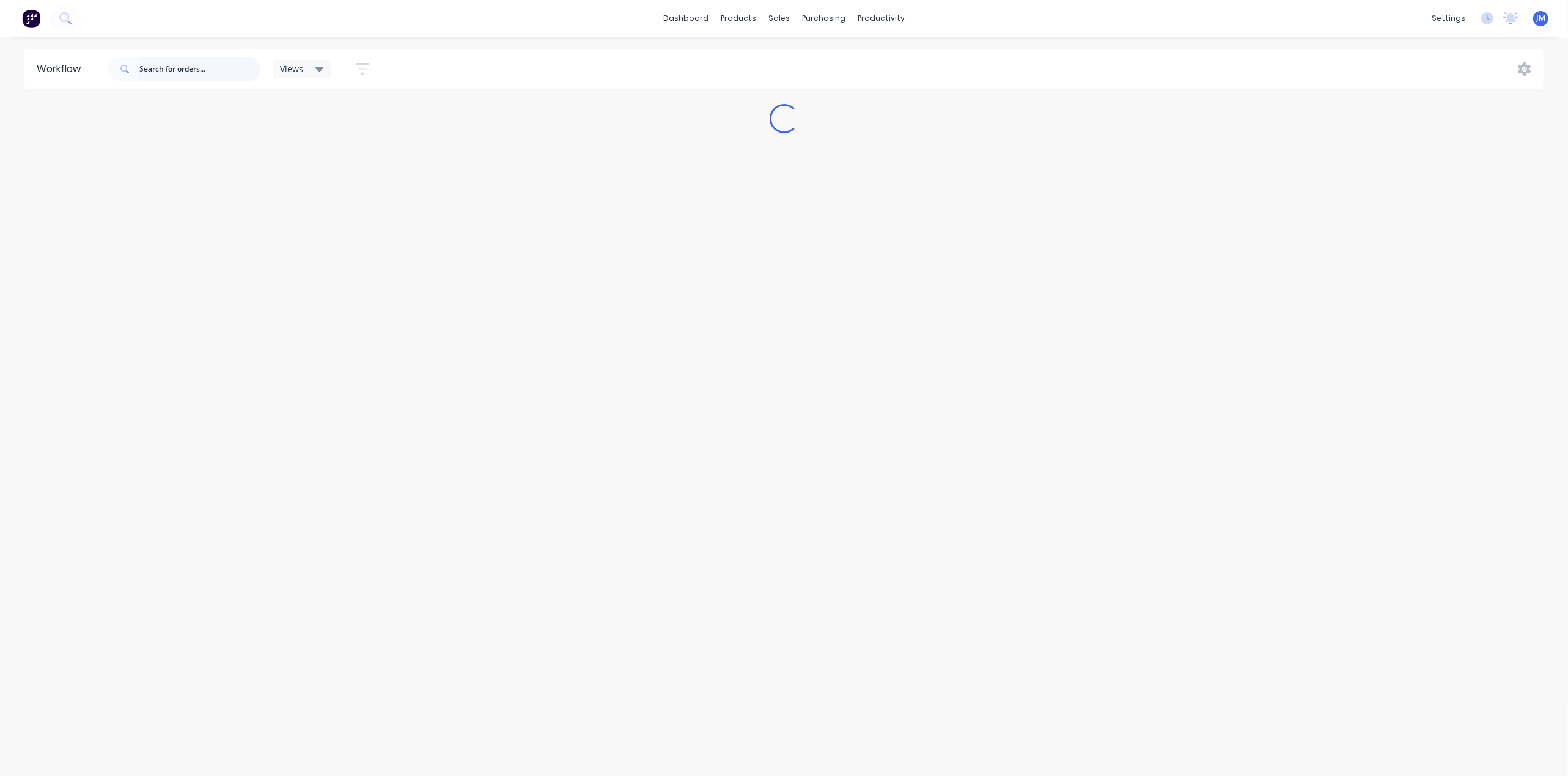
click at [191, 64] on input "text" at bounding box center [200, 69] width 121 height 25
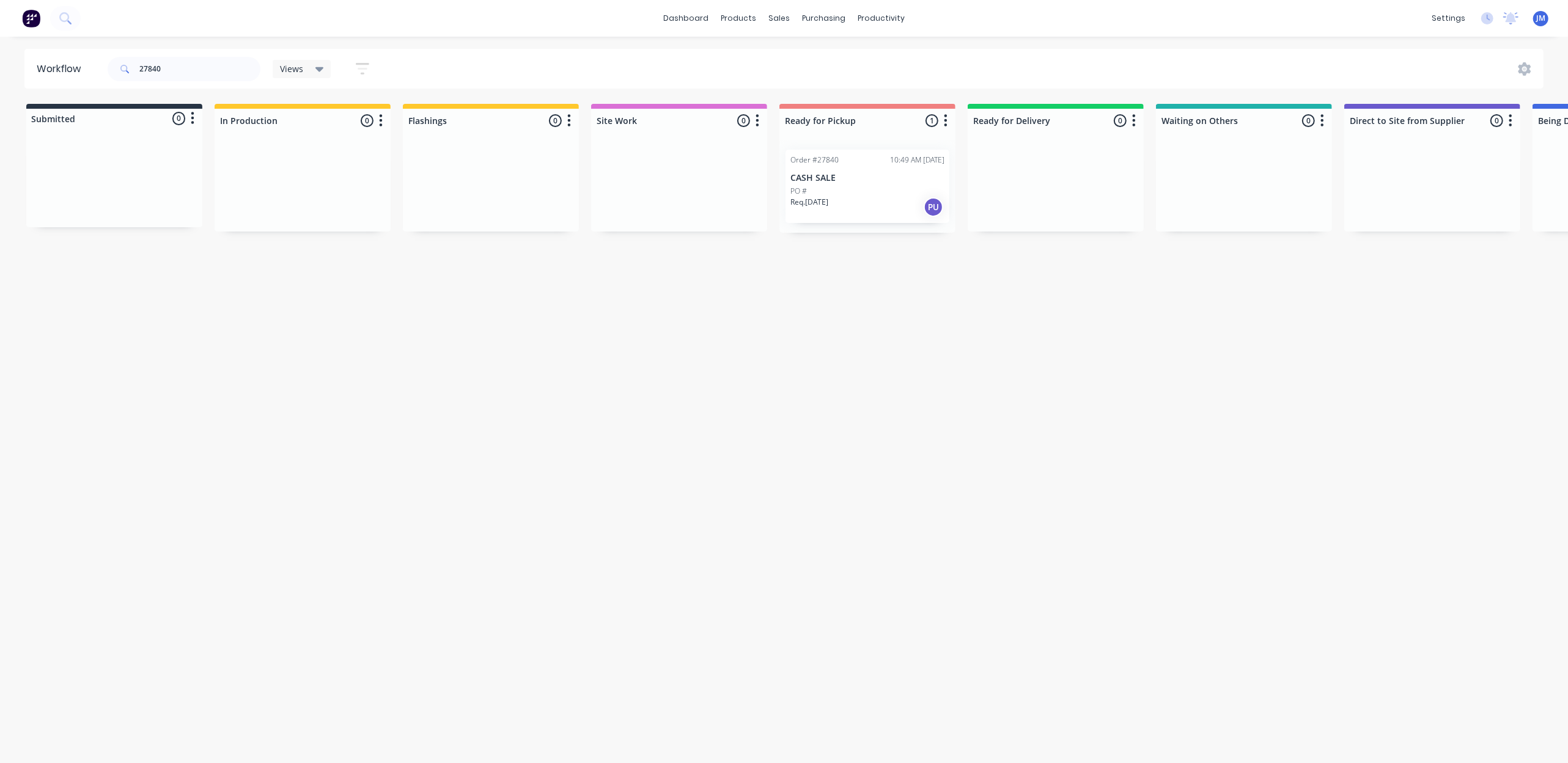
drag, startPoint x: 881, startPoint y: 204, endPoint x: 890, endPoint y: 206, distance: 9.2
drag, startPoint x: 932, startPoint y: 320, endPoint x: 903, endPoint y: 316, distance: 29.3
click at [930, 320] on div "Mark as Picked Up" at bounding box center [944, 320] width 123 height 25
click at [174, 69] on input "27840" at bounding box center [200, 69] width 121 height 25
click at [184, 731] on button "Undo" at bounding box center [194, 737] width 36 height 18
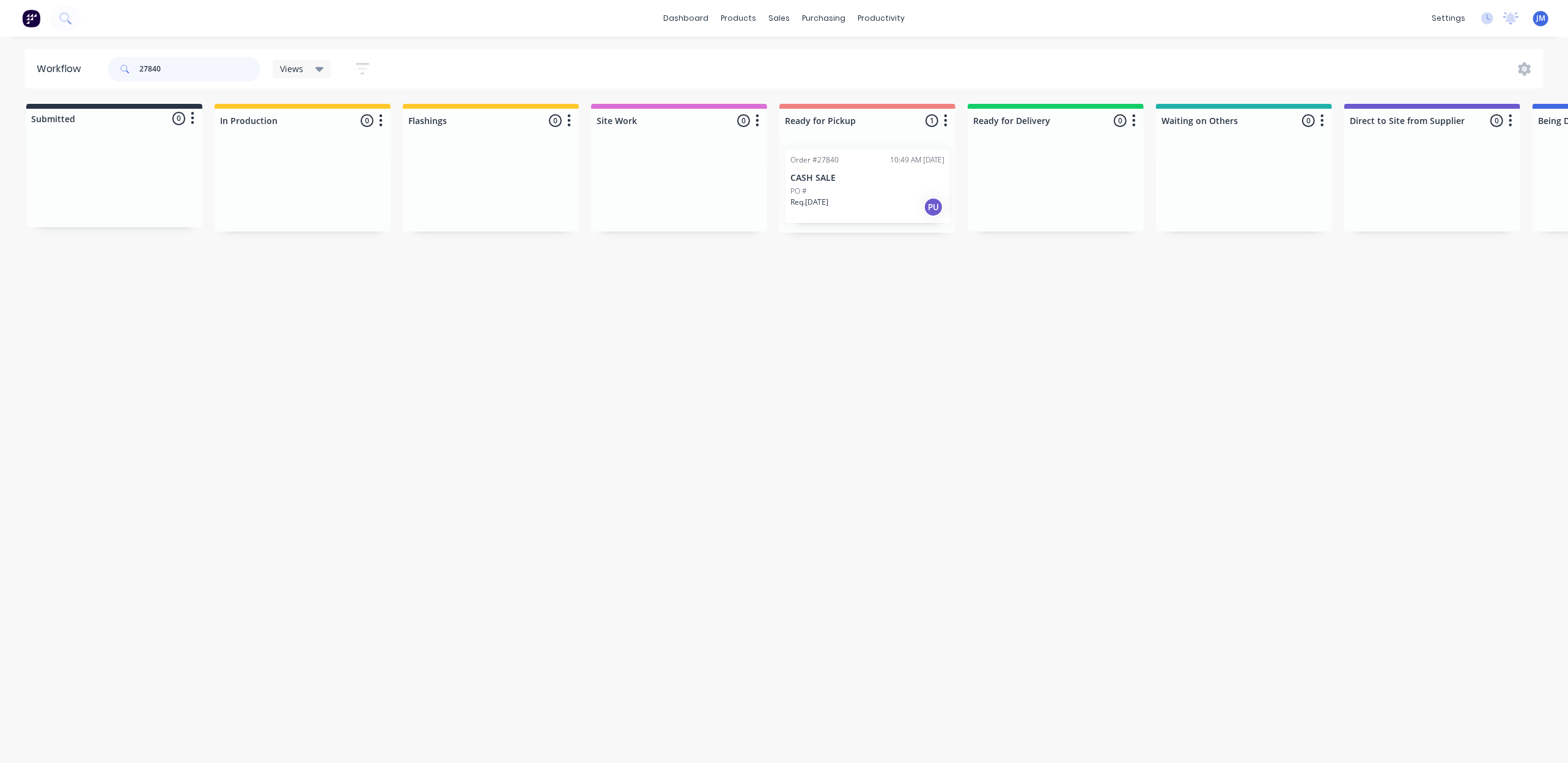
click at [189, 68] on input "27840" at bounding box center [200, 69] width 121 height 25
drag, startPoint x: 566, startPoint y: 214, endPoint x: 915, endPoint y: 174, distance: 351.3
click at [915, 174] on div "Submitted 0 Status colour #273444 hex #273444 Save Cancel Summaries Total order…" at bounding box center [1099, 168] width 2216 height 129
type input "2"
